Goal: Transaction & Acquisition: Purchase product/service

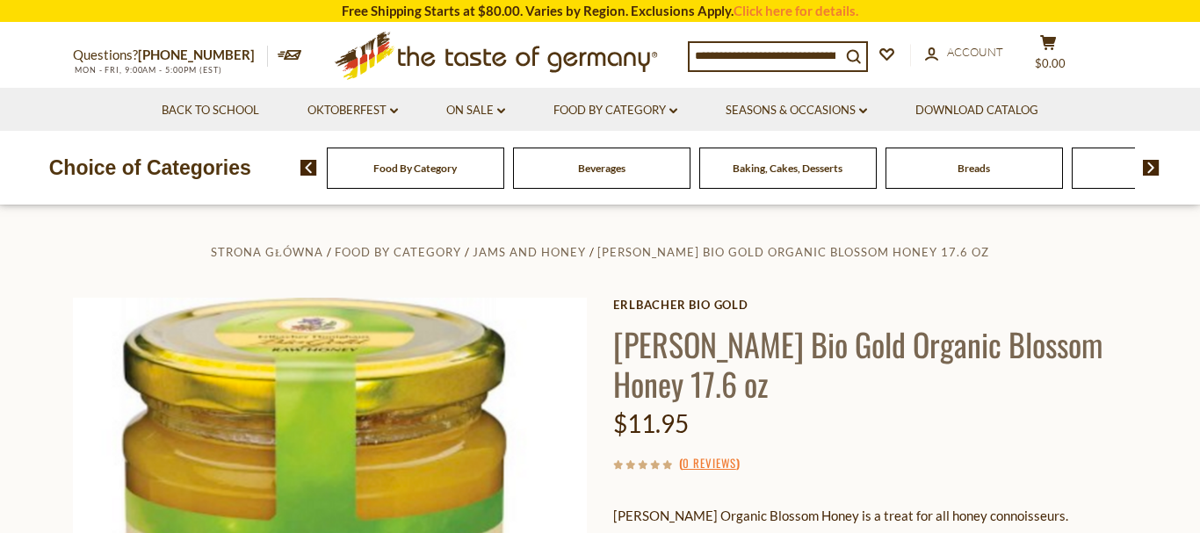
click at [703, 53] on input at bounding box center [765, 55] width 151 height 25
click at [841, 50] on input at bounding box center [765, 55] width 151 height 25
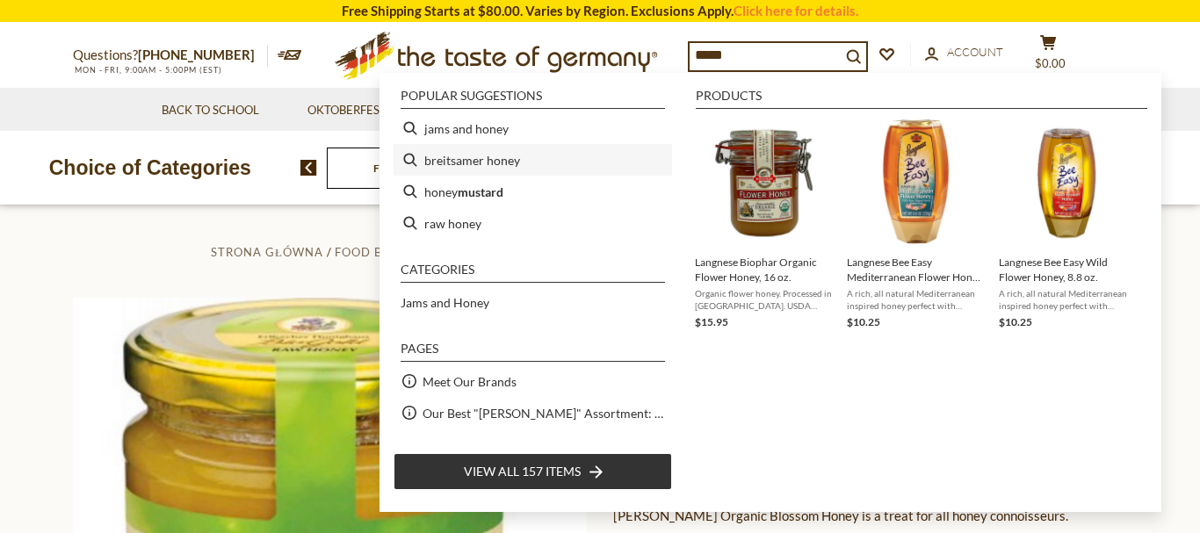
click at [480, 155] on li "breitsamer honey" at bounding box center [533, 160] width 279 height 32
type input "**********"
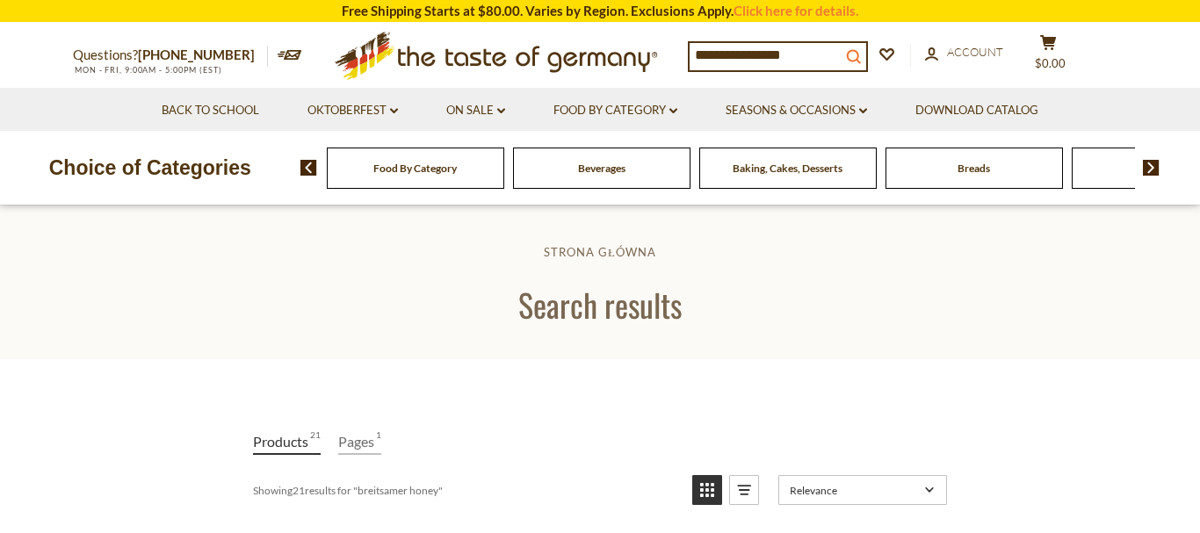
click at [861, 52] on icon "search_icon" at bounding box center [853, 56] width 15 height 15
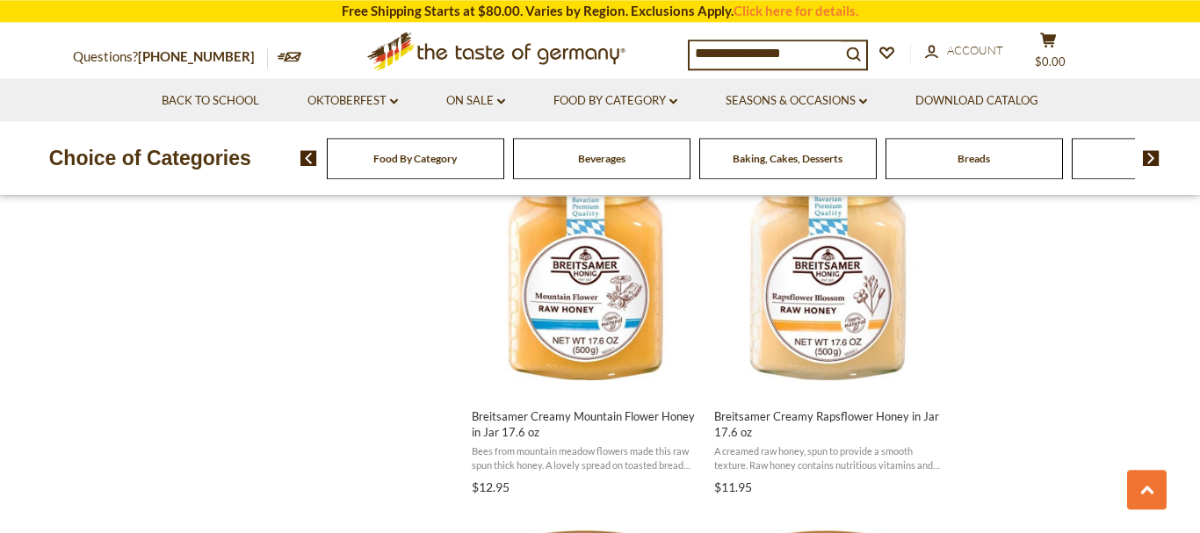
scroll to position [1524, 0]
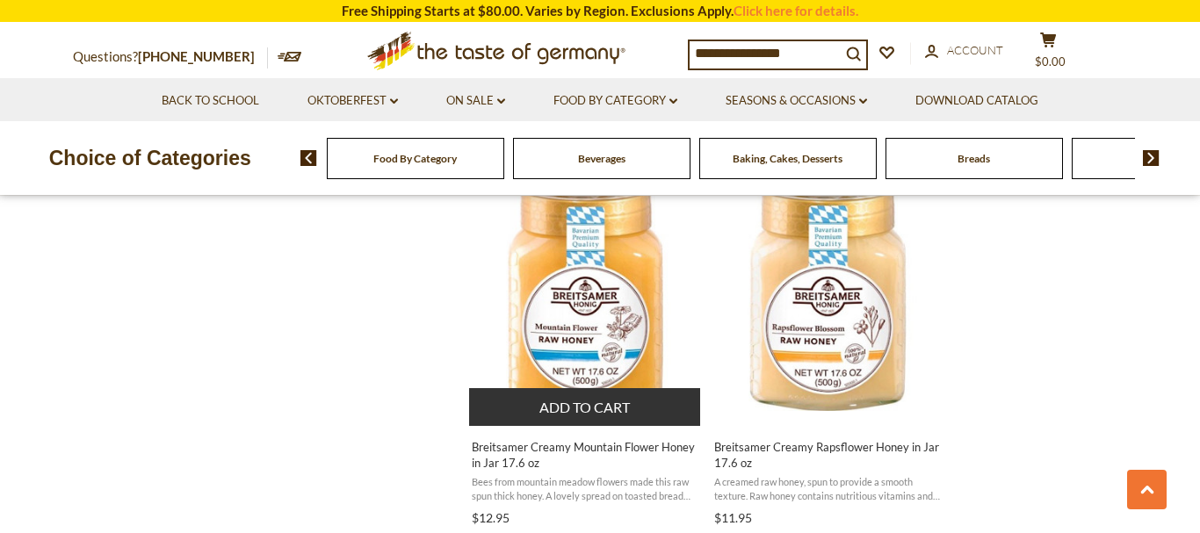
click at [604, 312] on img "Breitsamer Creamy Mountain Flower Honey in Jar 17.6 oz" at bounding box center [585, 294] width 233 height 233
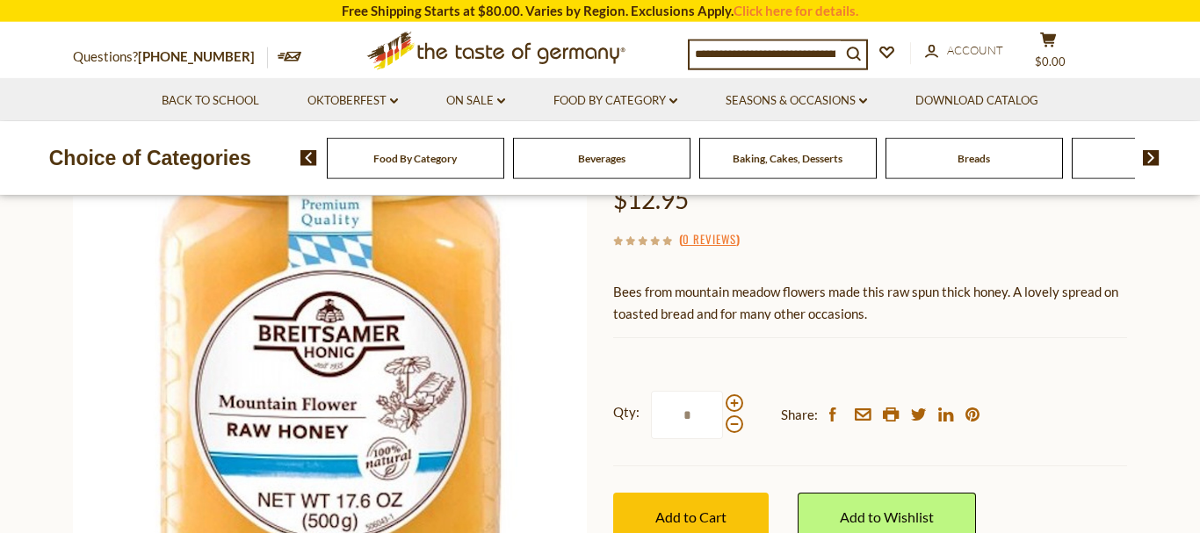
scroll to position [269, 0]
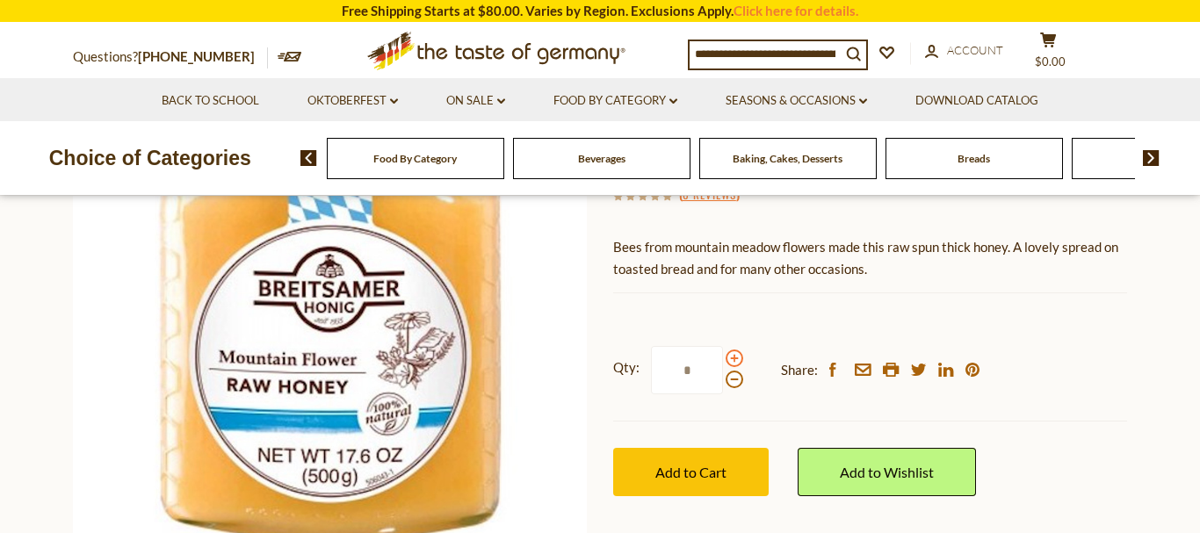
click at [731, 361] on span at bounding box center [735, 359] width 18 height 18
click at [723, 361] on input "*" at bounding box center [687, 370] width 72 height 48
click at [731, 361] on span at bounding box center [735, 359] width 18 height 18
click at [723, 361] on input "*" at bounding box center [687, 370] width 72 height 48
click at [729, 379] on span at bounding box center [735, 380] width 18 height 18
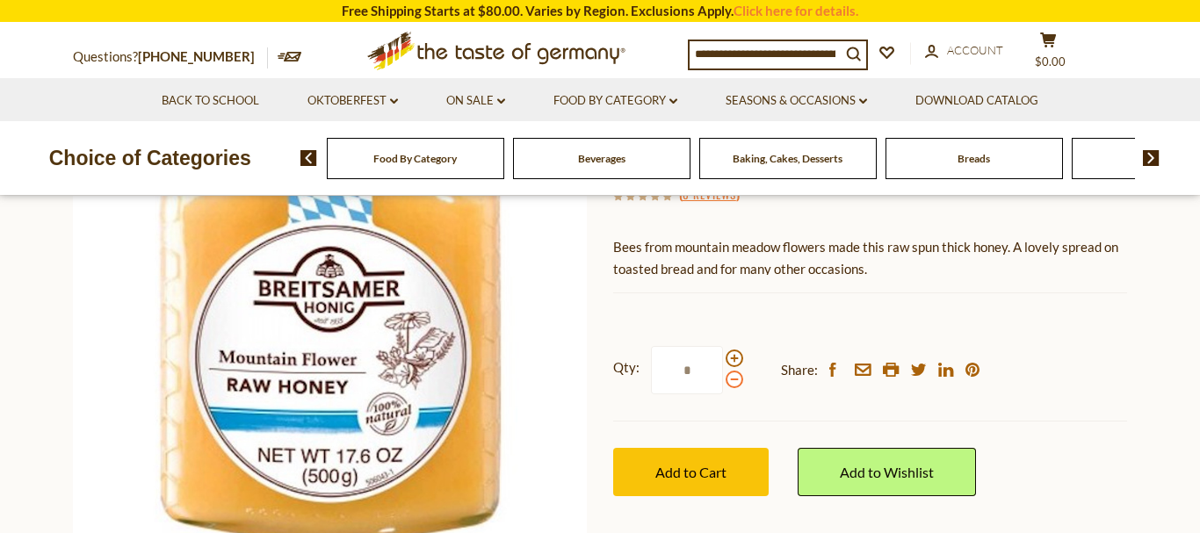
click at [723, 379] on input "*" at bounding box center [687, 370] width 72 height 48
click at [733, 352] on span at bounding box center [735, 359] width 18 height 18
click at [723, 352] on input "*" at bounding box center [687, 370] width 72 height 48
click at [733, 379] on span at bounding box center [735, 380] width 18 height 18
click at [723, 379] on input "*" at bounding box center [687, 370] width 72 height 48
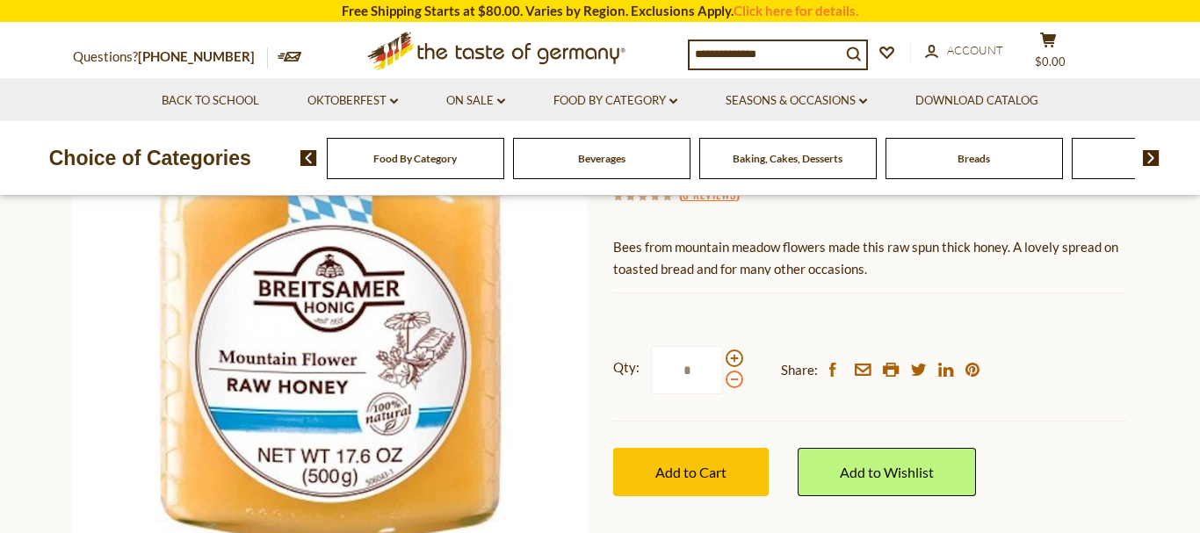
type input "*"
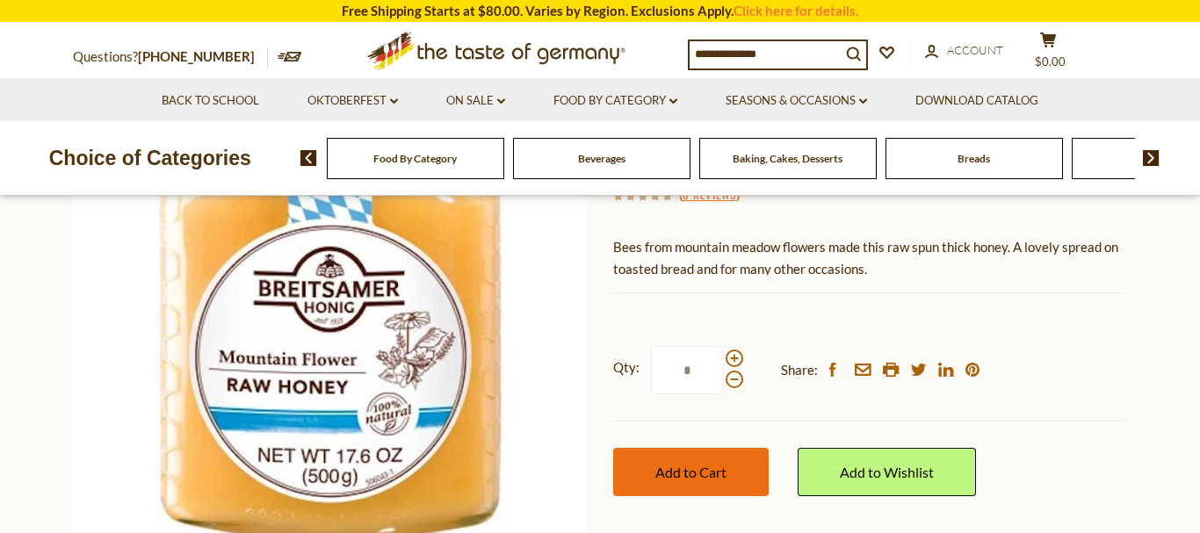
type input "*"
click at [692, 472] on span "Add to Cart" at bounding box center [690, 472] width 71 height 17
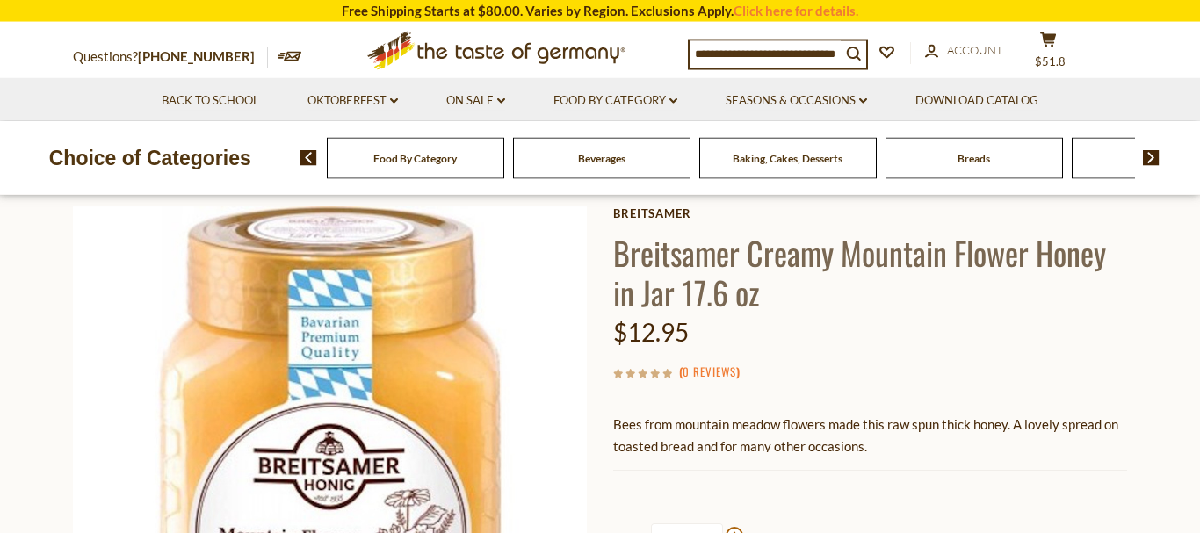
scroll to position [90, 0]
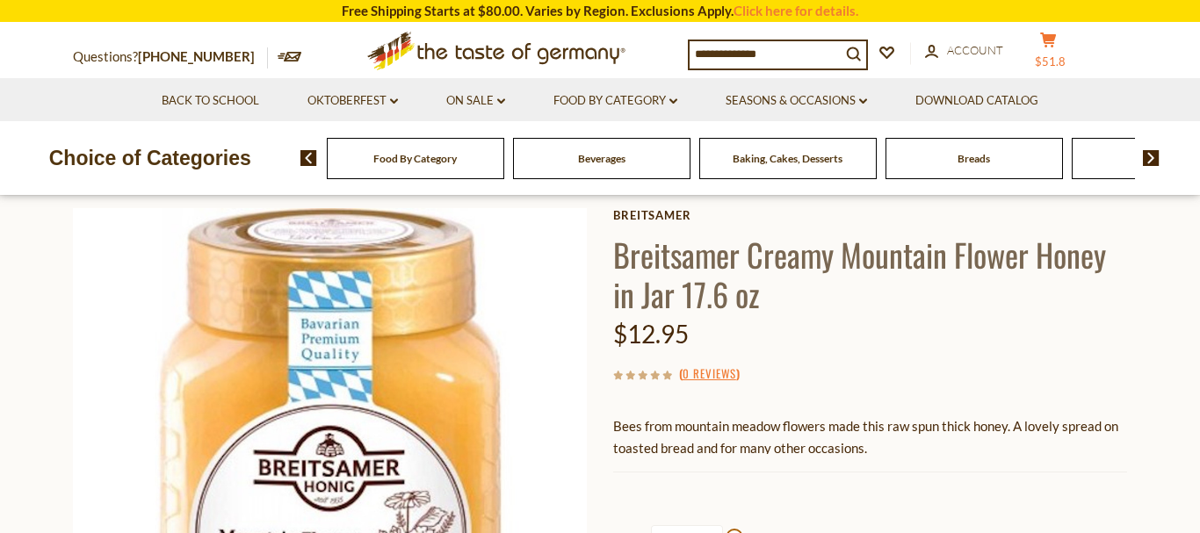
click at [1056, 47] on icon at bounding box center [1048, 40] width 16 height 15
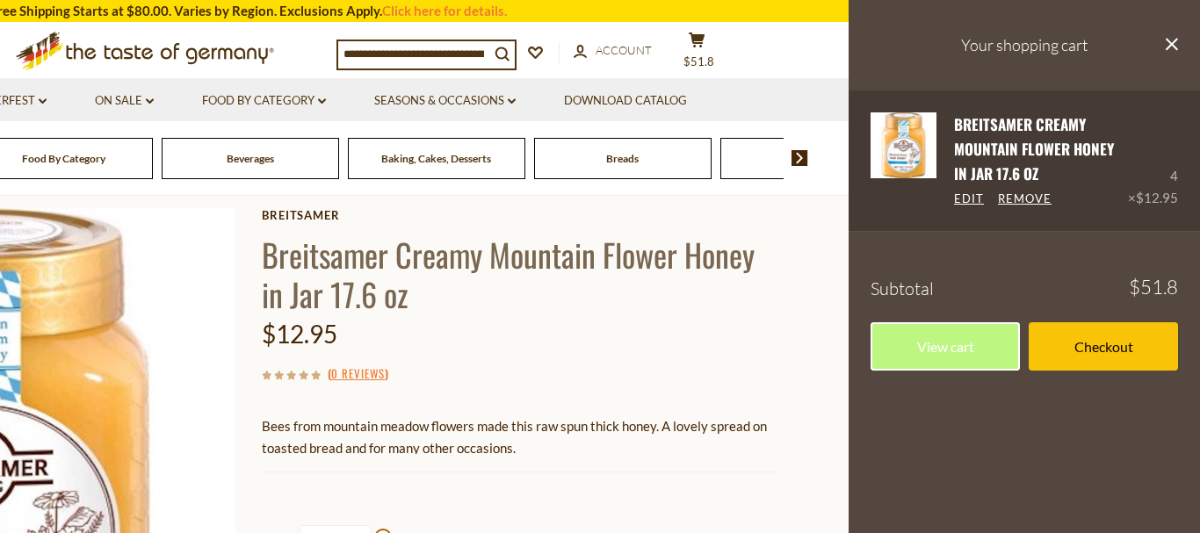
click at [989, 145] on link "Breitsamer Creamy Mountain Flower Honey in Jar 17.6 oz" at bounding box center [1034, 149] width 160 height 72
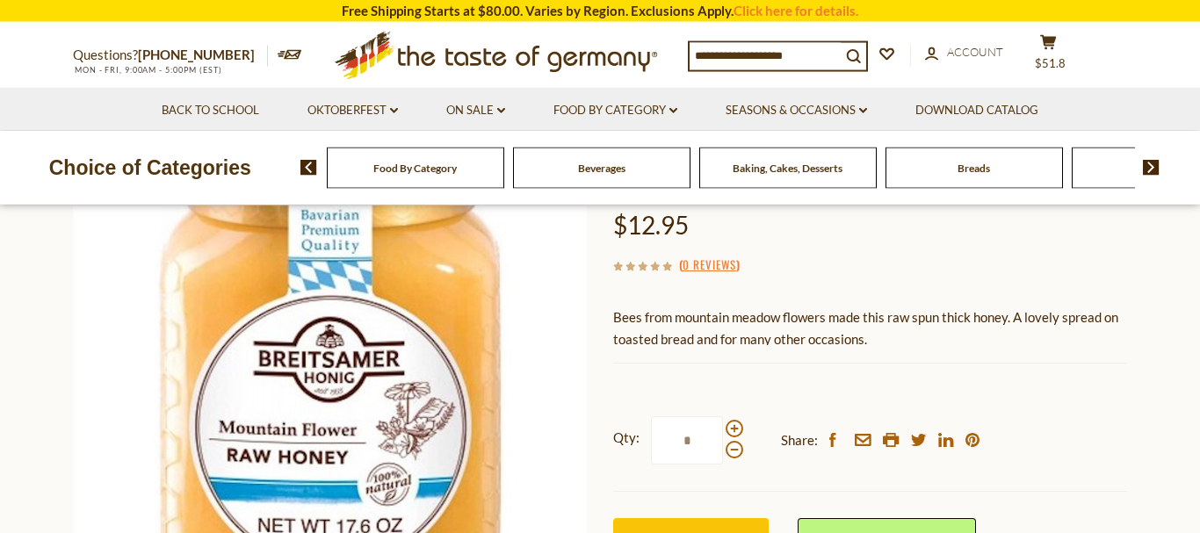
scroll to position [358, 0]
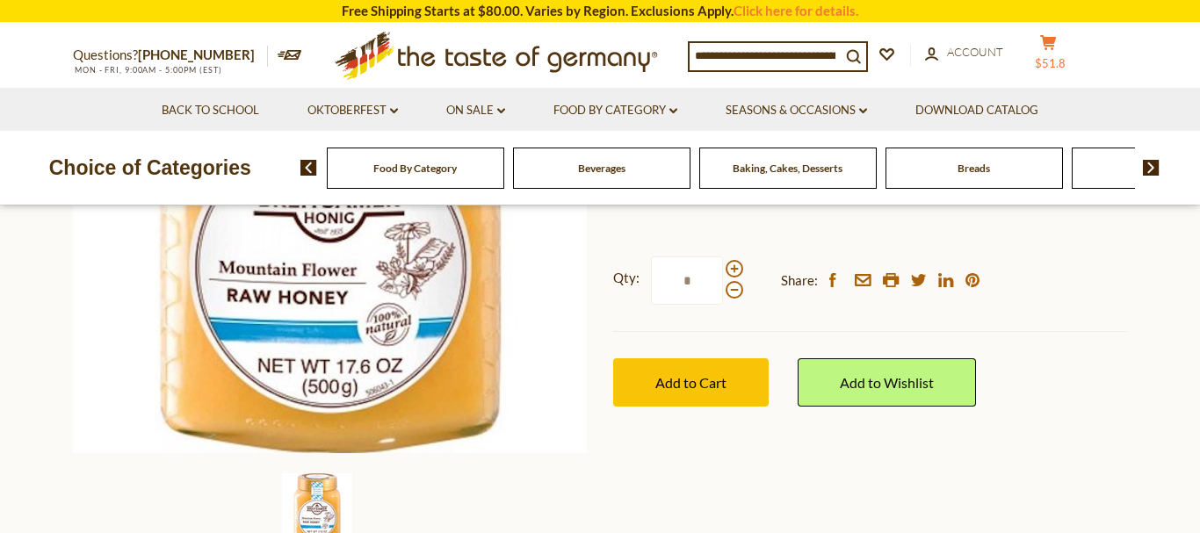
click at [1066, 56] on span "$51.8" at bounding box center [1050, 63] width 31 height 14
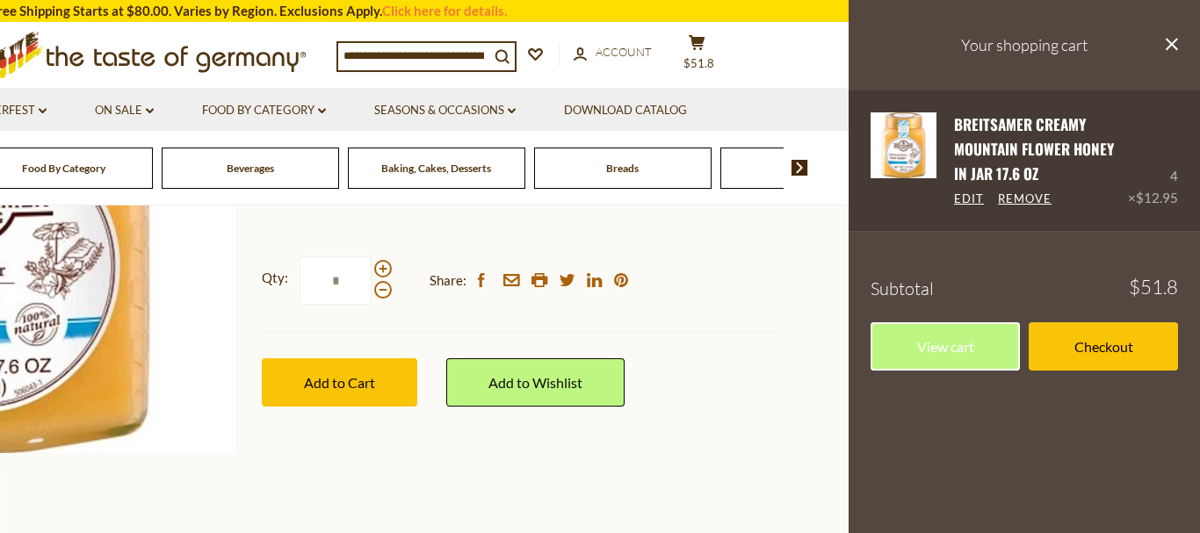
click at [1110, 145] on link "Breitsamer Creamy Mountain Flower Honey in Jar 17.6 oz" at bounding box center [1034, 149] width 160 height 72
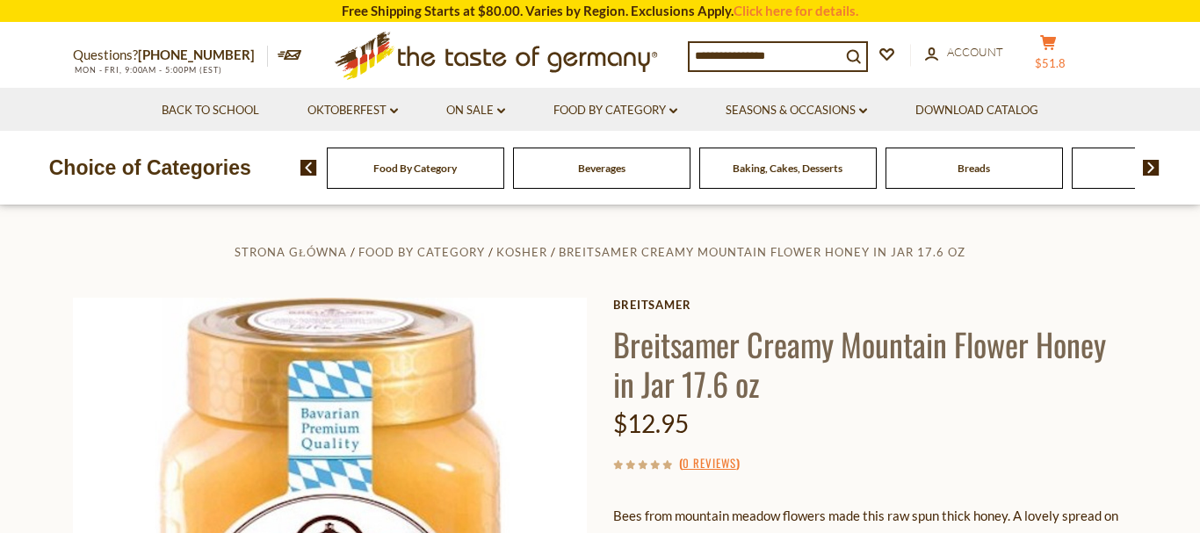
click at [1057, 50] on icon "cart" at bounding box center [1048, 42] width 17 height 15
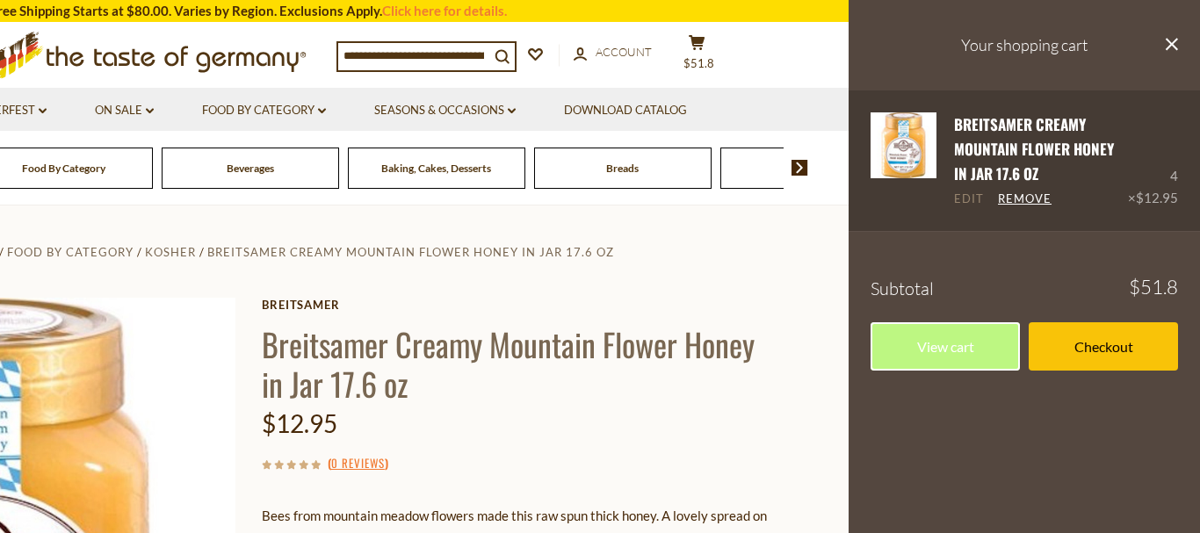
click at [967, 196] on link "Edit" at bounding box center [969, 200] width 30 height 16
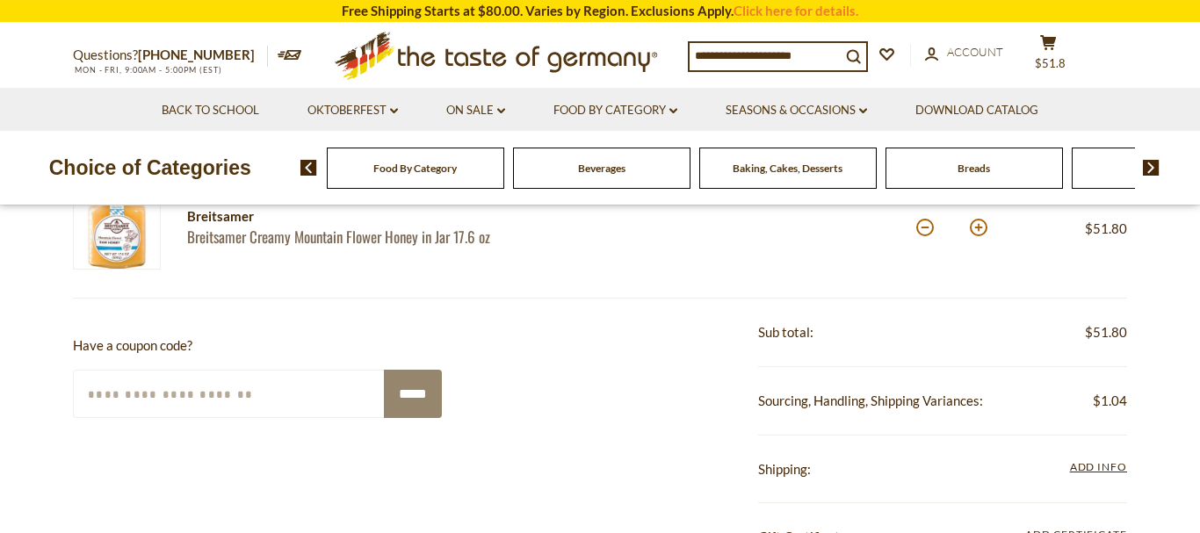
scroll to position [269, 0]
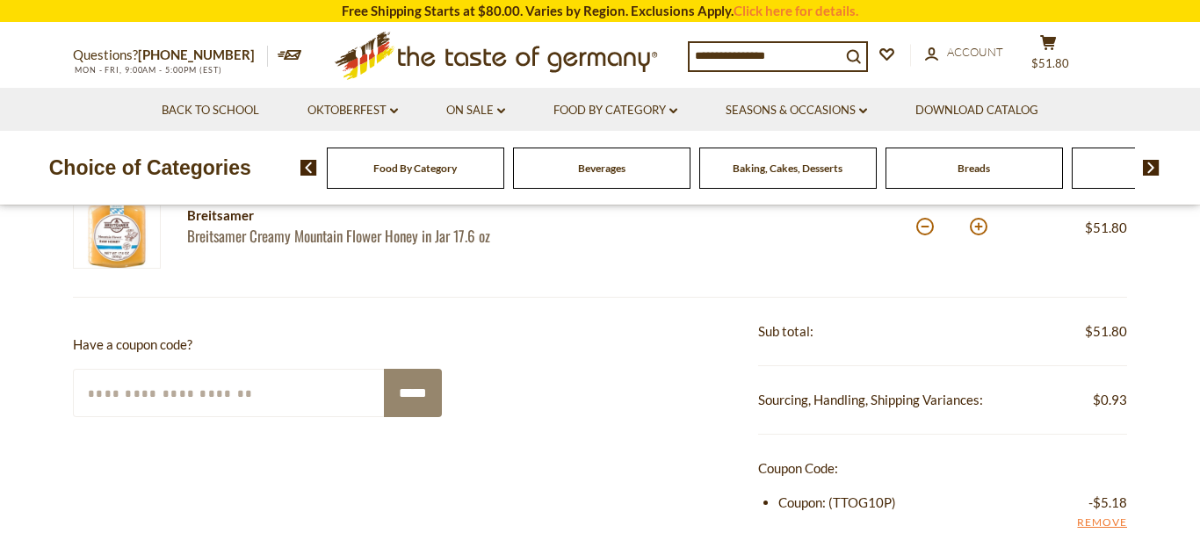
scroll to position [269, 0]
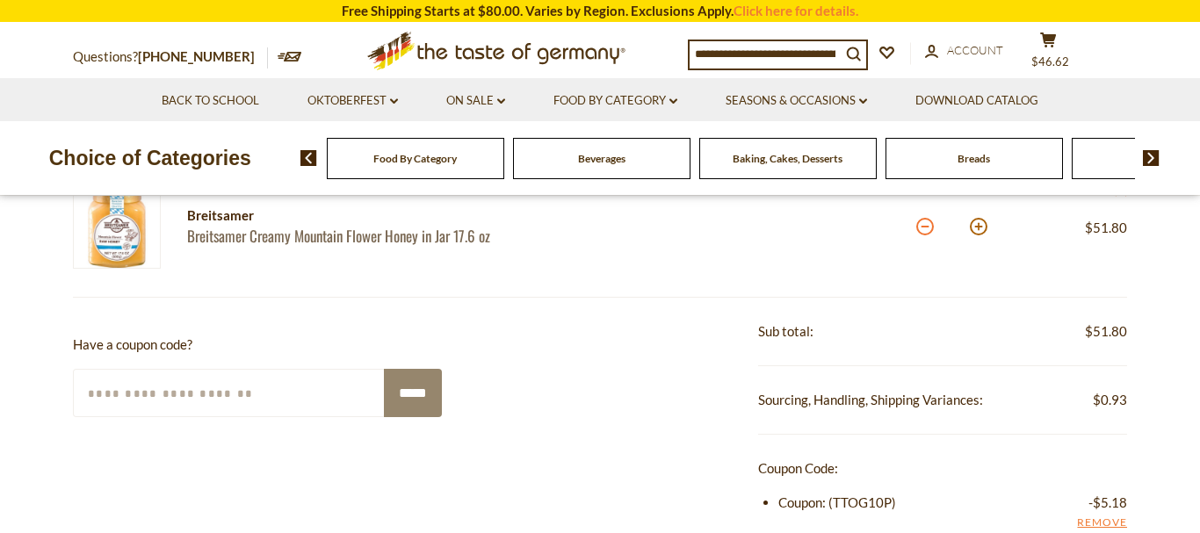
click at [920, 228] on button at bounding box center [925, 227] width 18 height 18
type input "*"
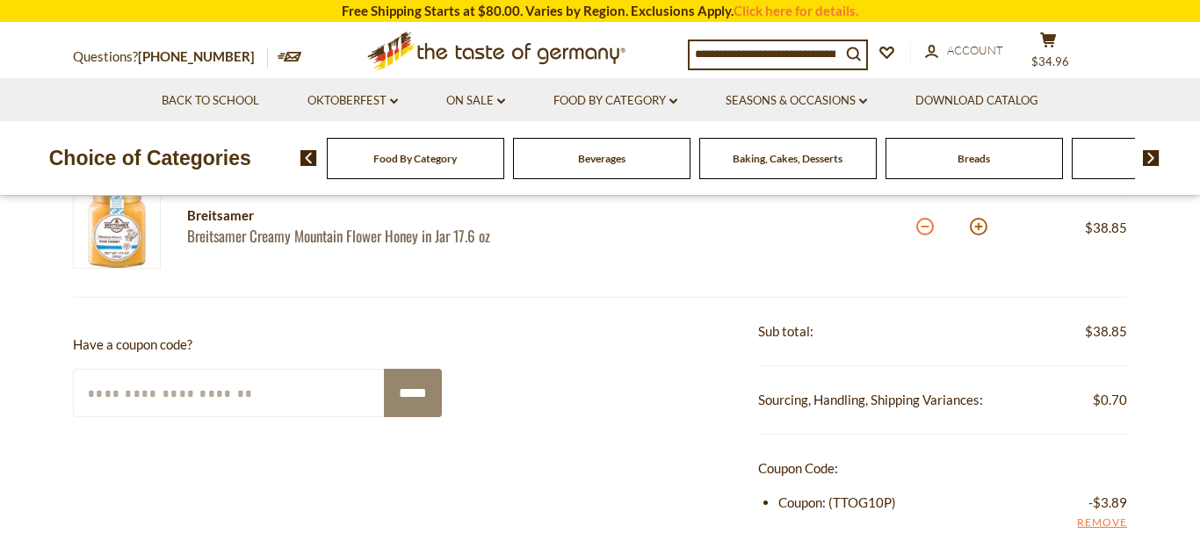
click at [926, 228] on button at bounding box center [925, 227] width 18 height 18
type input "*"
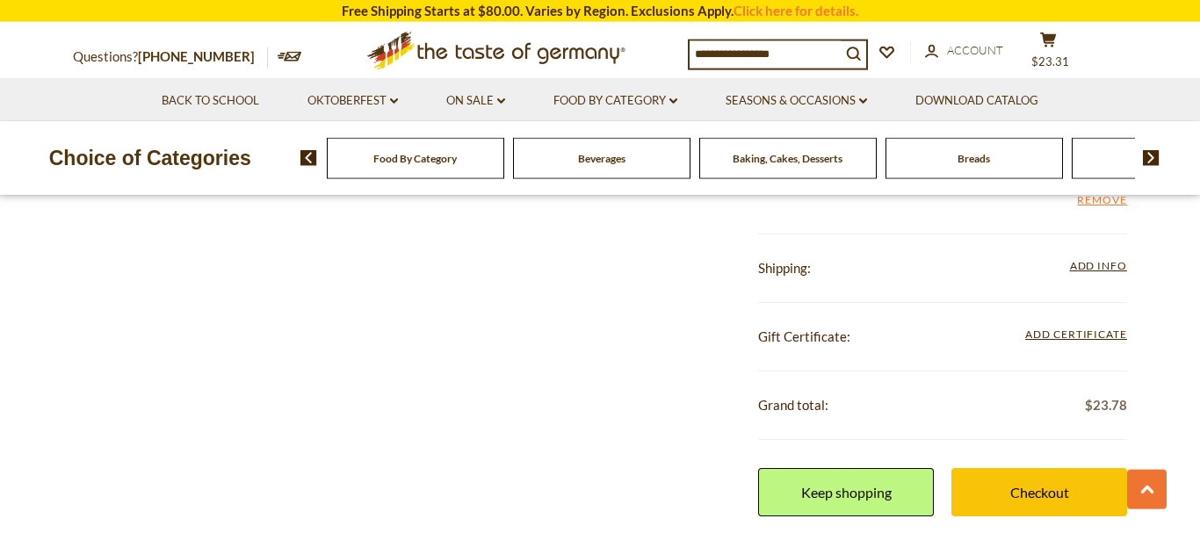
scroll to position [627, 0]
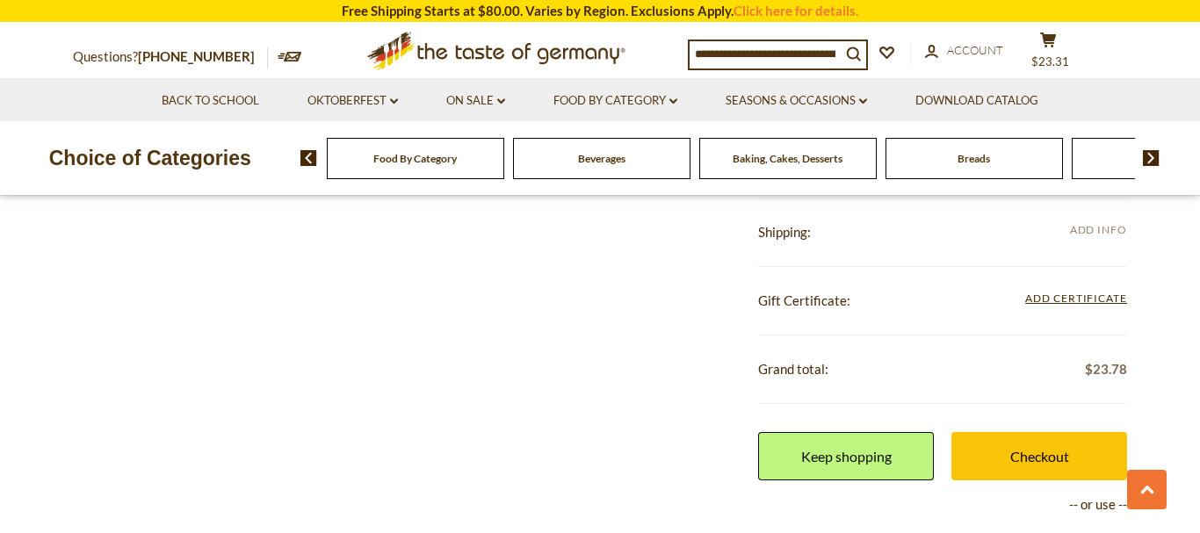
click at [1085, 228] on span "Add Info" at bounding box center [1098, 229] width 57 height 13
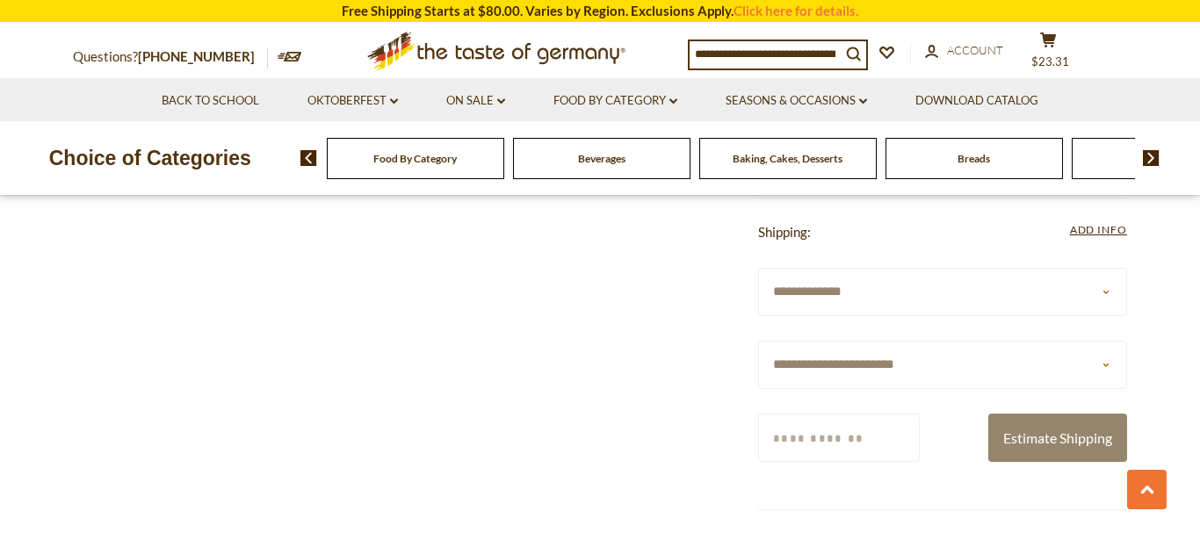
click at [758, 341] on select "**********" at bounding box center [942, 365] width 369 height 48
select select "**"
click option "**********" at bounding box center [0, 0] width 0 height 0
click at [870, 432] on input "Zip/Postcode" at bounding box center [839, 438] width 162 height 48
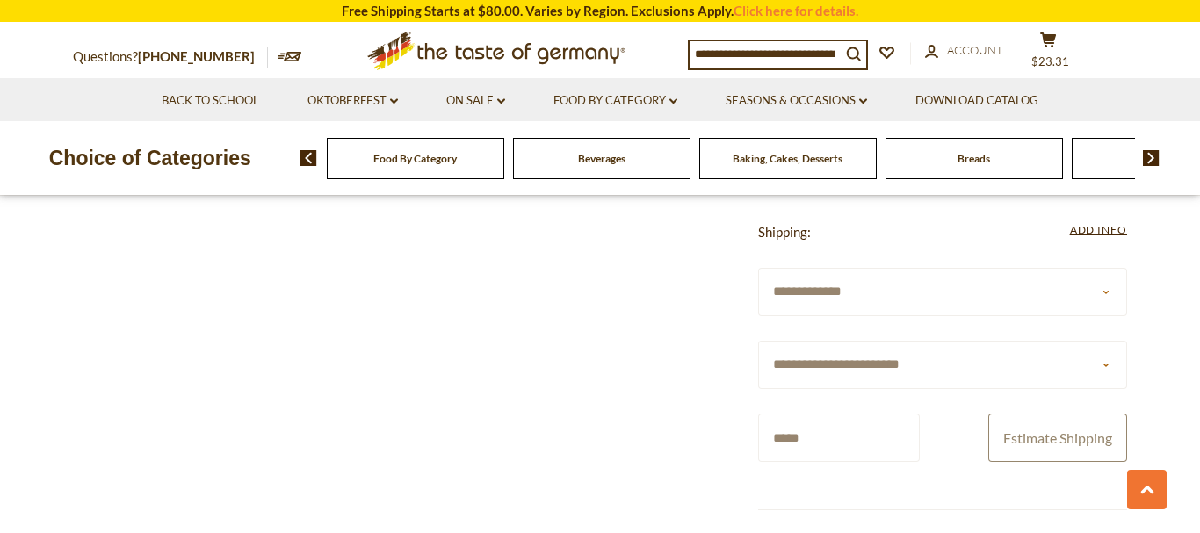
type input "*****"
click at [1023, 437] on button "Estimate Shipping" at bounding box center [1058, 438] width 139 height 48
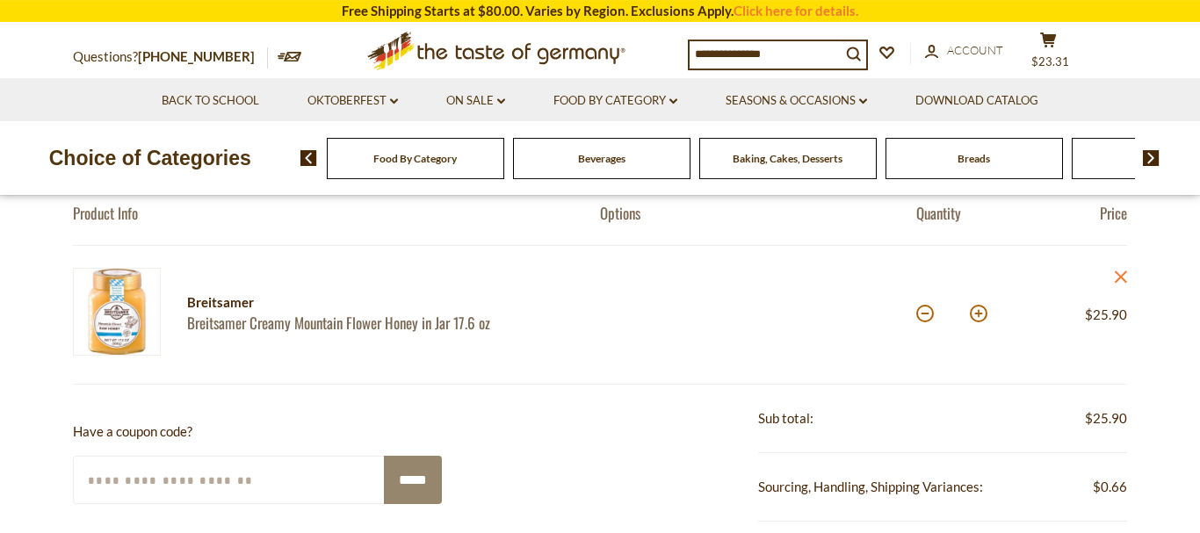
scroll to position [179, 0]
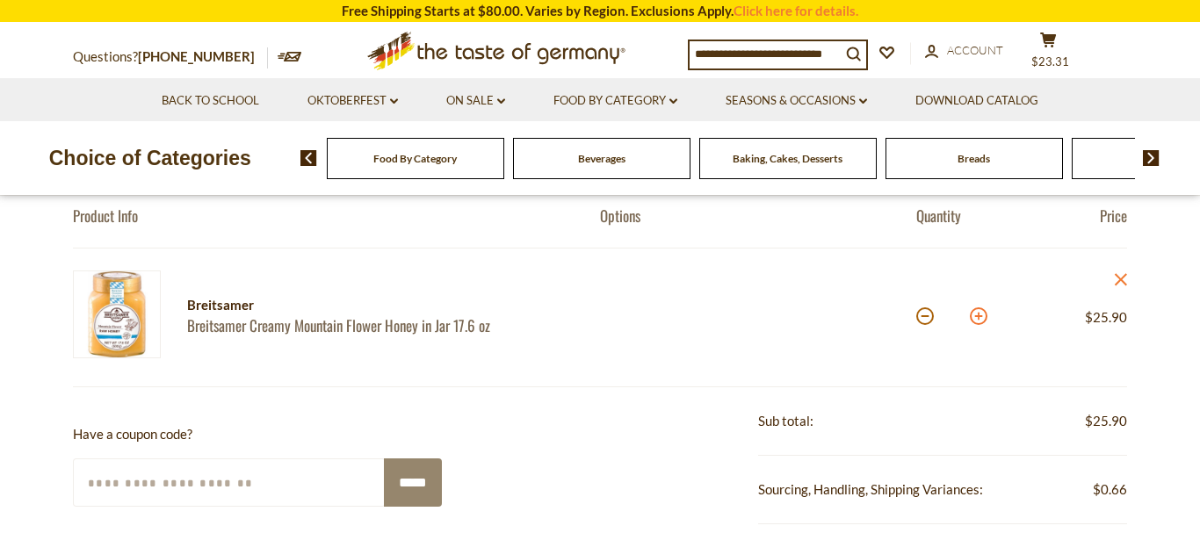
click at [981, 317] on button at bounding box center [979, 317] width 18 height 18
type input "*"
click at [981, 317] on button at bounding box center [979, 317] width 18 height 18
type input "*"
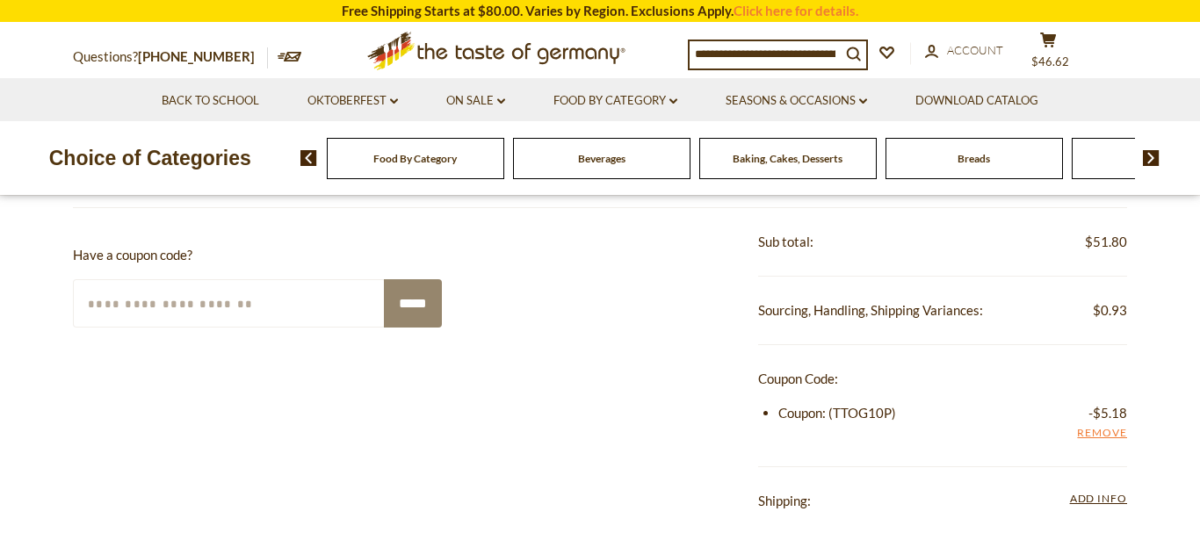
scroll to position [538, 0]
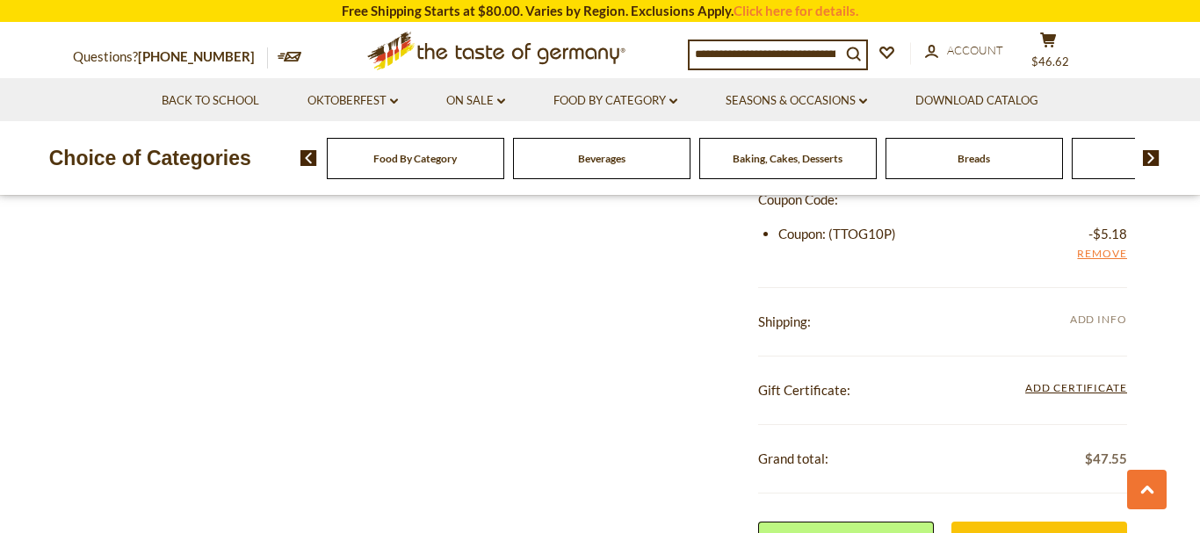
click at [1104, 318] on span "Add Info" at bounding box center [1098, 319] width 57 height 13
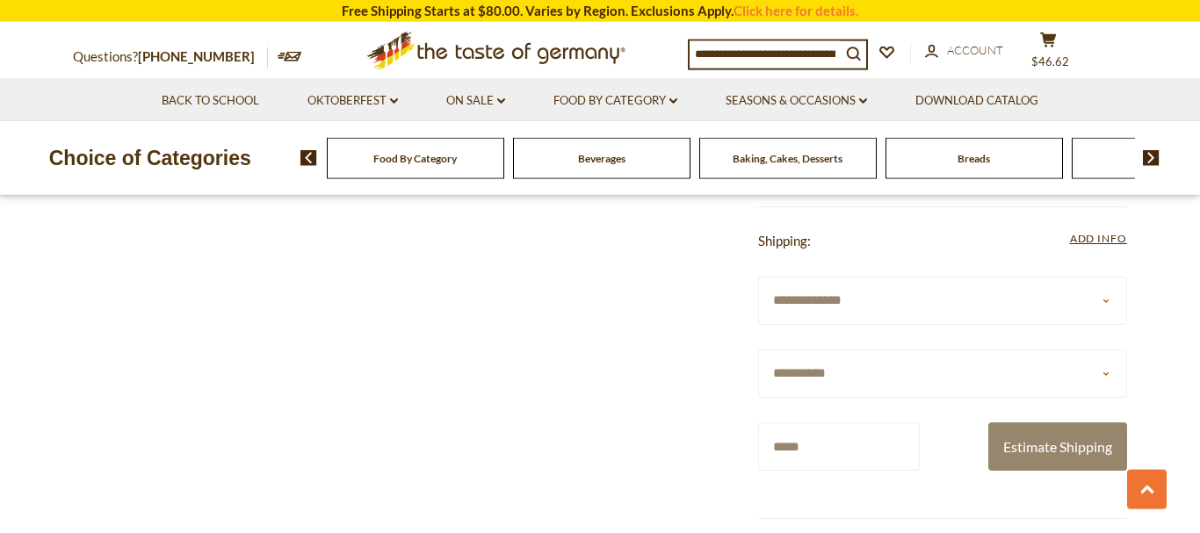
scroll to position [717, 0]
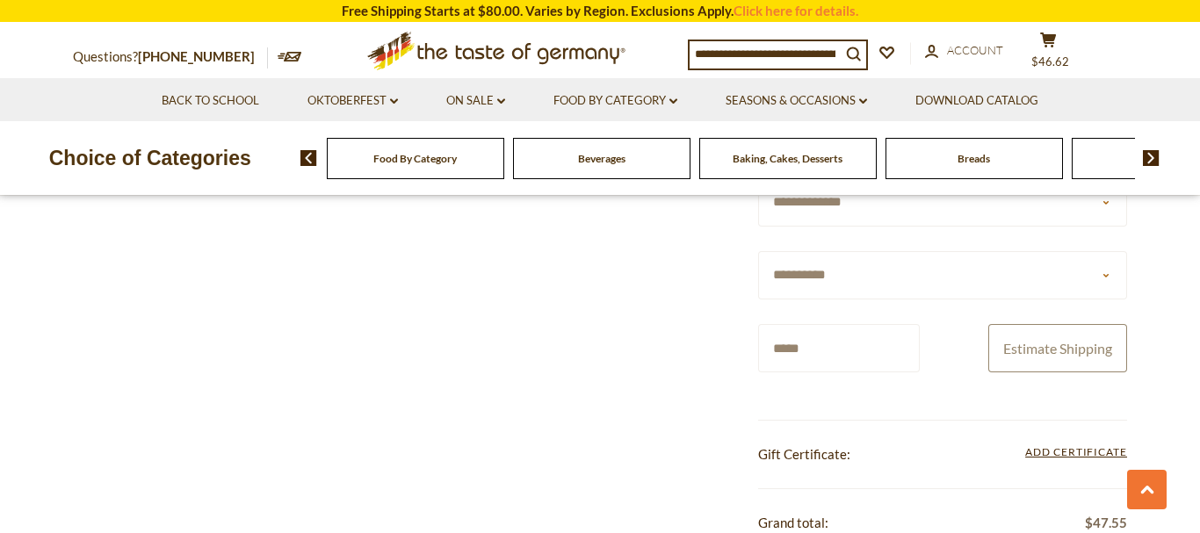
click at [1060, 345] on button "Estimate Shipping" at bounding box center [1058, 348] width 139 height 48
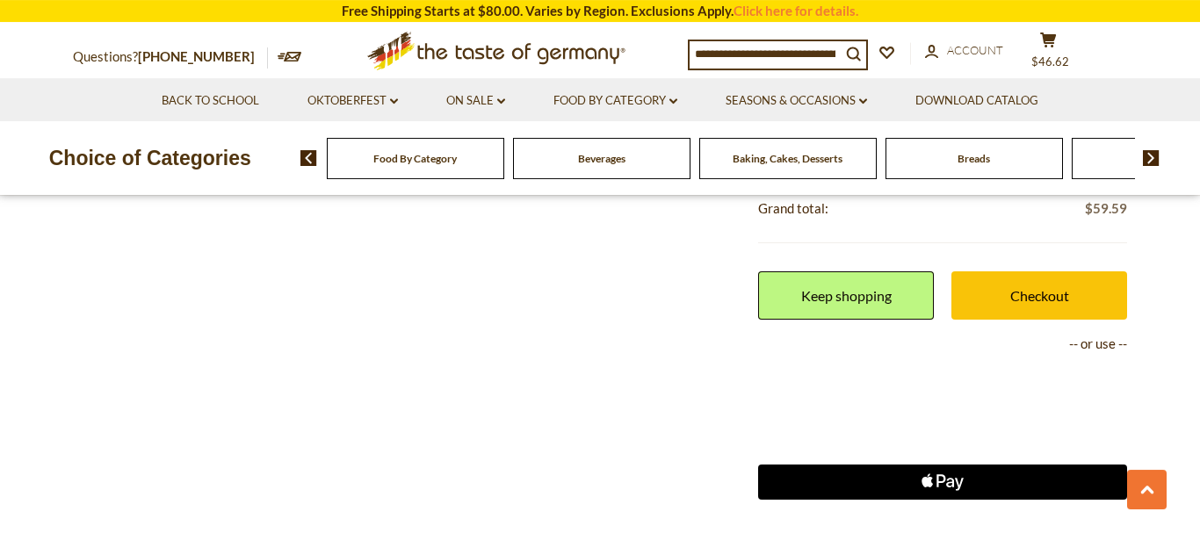
scroll to position [807, 0]
